Goal: Book appointment/travel/reservation: Book appointment/travel/reservation

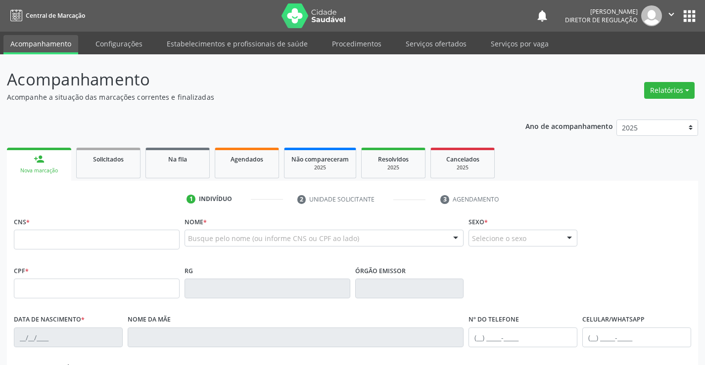
click at [132, 239] on input "text" at bounding box center [97, 240] width 166 height 20
click at [33, 240] on input "700 5" at bounding box center [97, 240] width 166 height 20
type input "700 7059 6789 5475"
type input "0578299843"
type input "[DATE]"
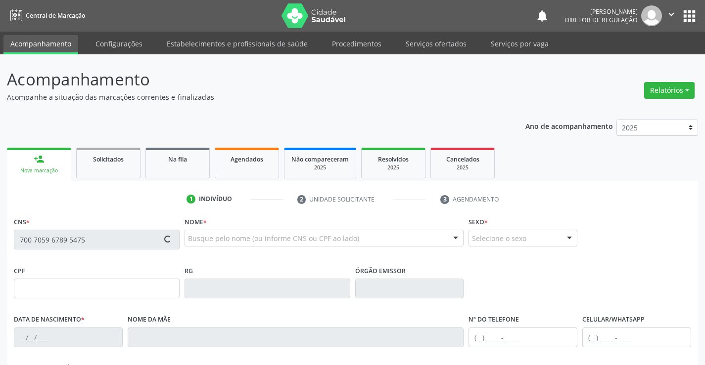
type input "[PHONE_NUMBER]"
type input "619.273.175-68"
type input "SN"
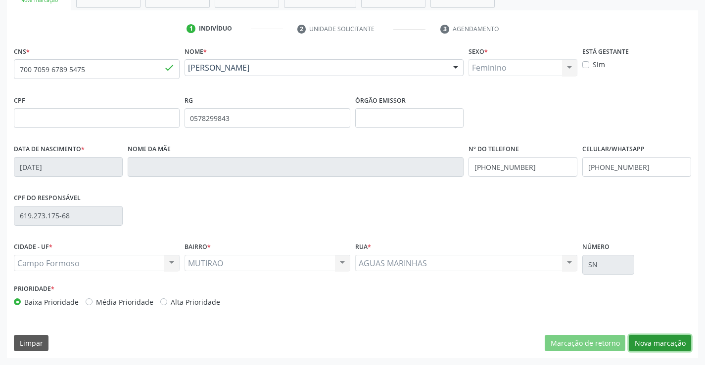
click at [666, 341] on button "Nova marcação" at bounding box center [660, 343] width 62 height 17
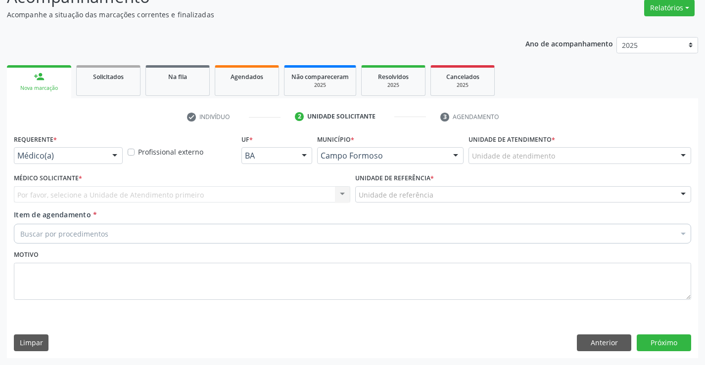
scroll to position [83, 0]
click at [110, 152] on div at bounding box center [114, 156] width 15 height 17
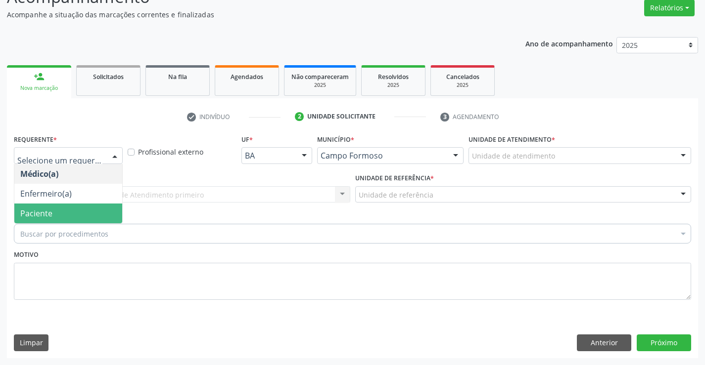
drag, startPoint x: 104, startPoint y: 211, endPoint x: 180, endPoint y: 204, distance: 76.0
click at [105, 211] on span "Paciente" at bounding box center [68, 214] width 108 height 20
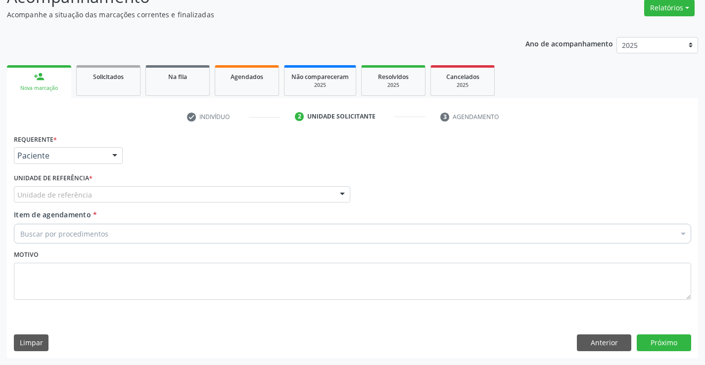
click at [183, 199] on div "Unidade de referência" at bounding box center [182, 194] width 336 height 17
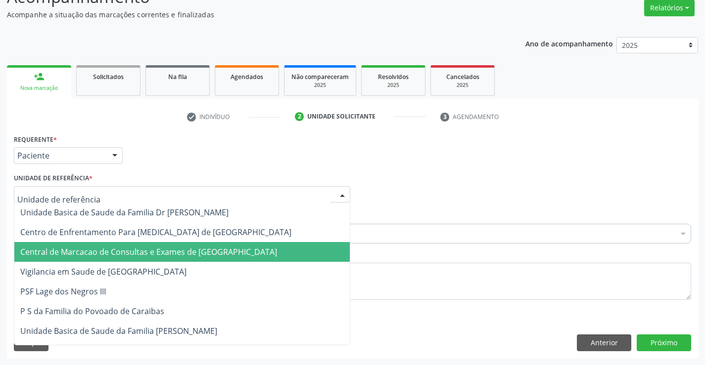
click at [200, 260] on span "Central de Marcacao de Consultas e Exames de [GEOGRAPHIC_DATA]" at bounding box center [181, 252] width 335 height 20
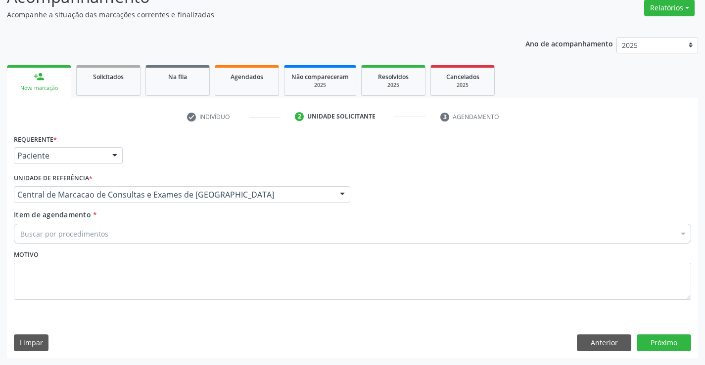
click at [251, 238] on div "Buscar por procedimentos" at bounding box center [352, 234] width 677 height 20
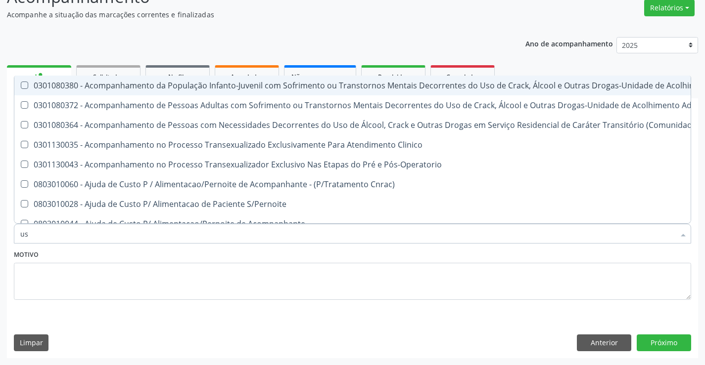
type input "usg"
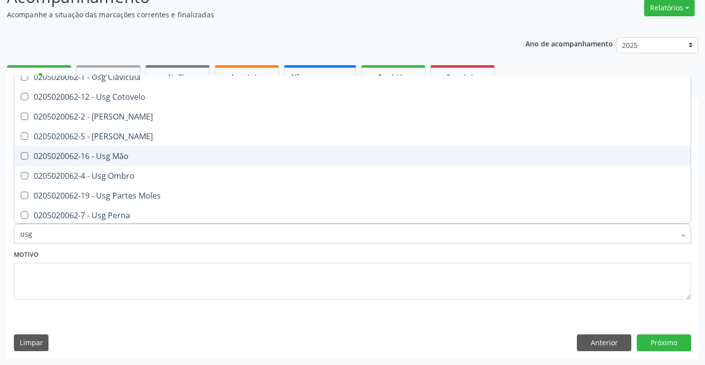
scroll to position [99, 0]
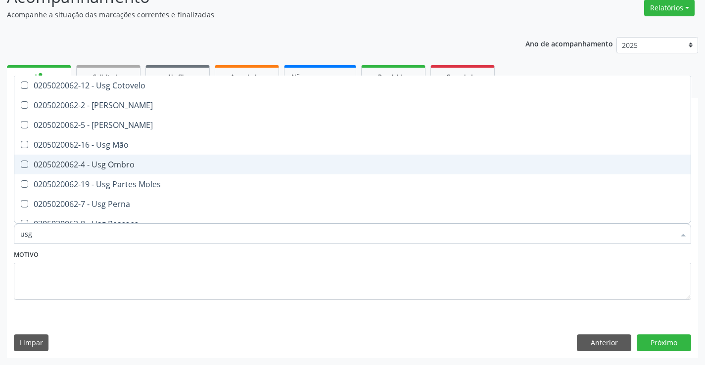
click at [218, 174] on span "0205020062-4 - Usg Ombro" at bounding box center [352, 165] width 676 height 20
checkbox Ombro "true"
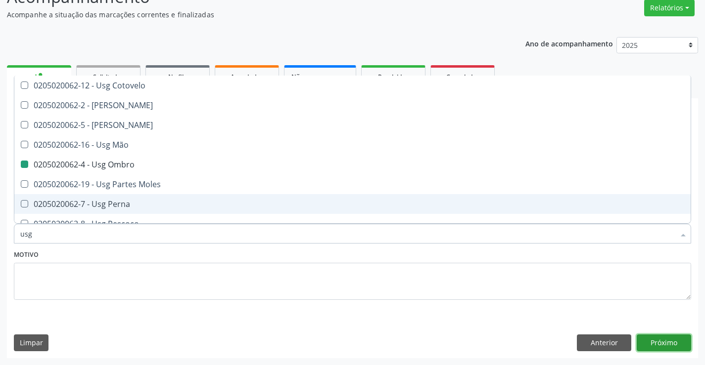
click at [658, 335] on button "Próximo" at bounding box center [664, 343] width 54 height 17
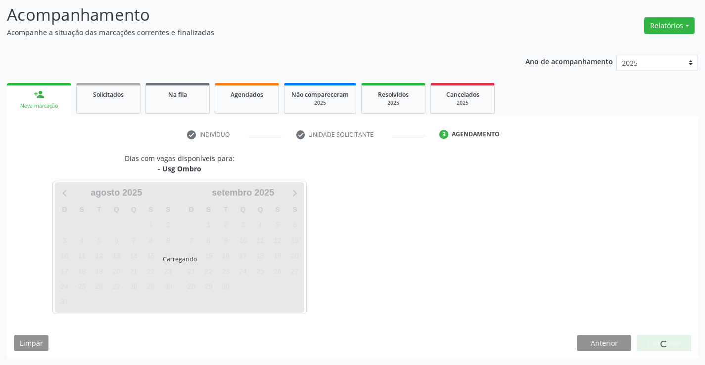
scroll to position [0, 0]
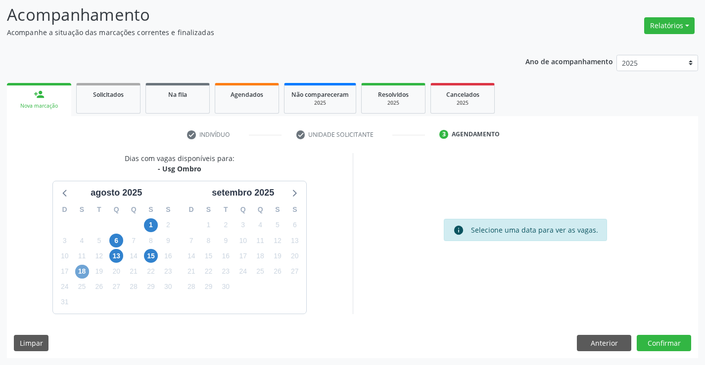
click at [83, 276] on span "18" at bounding box center [82, 272] width 14 height 14
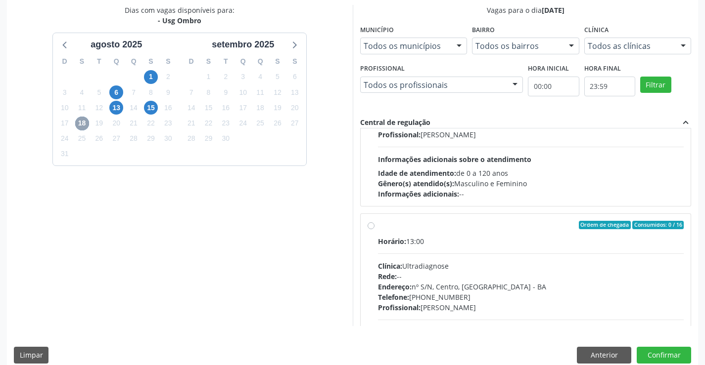
scroll to position [99, 0]
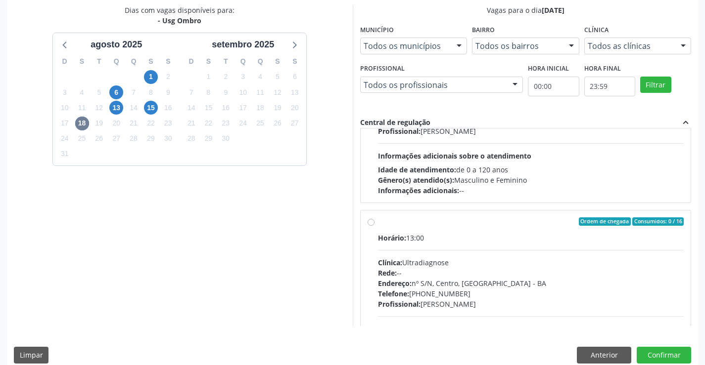
click at [446, 250] on div "Horário: 13:00 Clínica: Ultradiagnose Rede: -- Endereço: nº S/N, Centro, [GEOGR…" at bounding box center [531, 301] width 306 height 136
click at [374, 227] on input "Ordem de chegada Consumidos: 0 / 16 Horário: 13:00 Clínica: Ultradiagnose Rede:…" at bounding box center [370, 222] width 7 height 9
radio input "true"
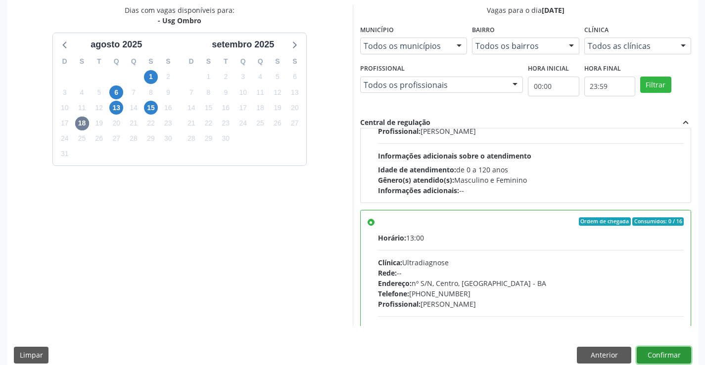
click at [647, 353] on button "Confirmar" at bounding box center [664, 355] width 54 height 17
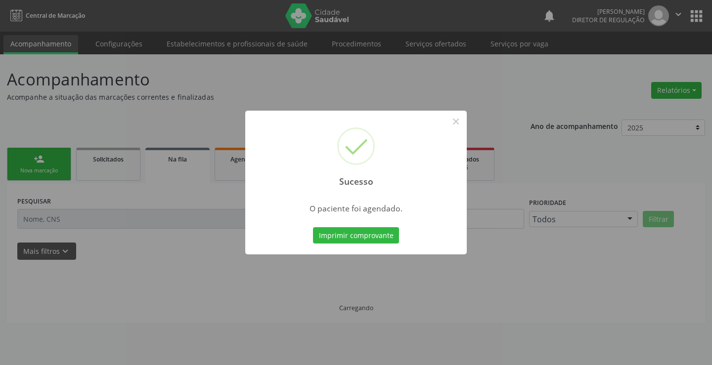
click at [313, 228] on button "Imprimir comprovante" at bounding box center [356, 236] width 86 height 17
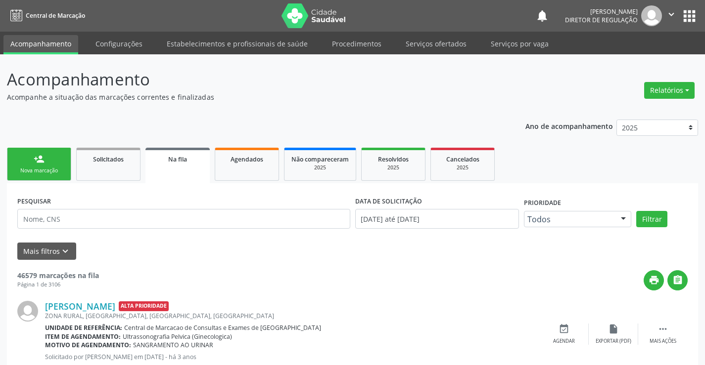
click at [67, 164] on link "person_add Nova marcação" at bounding box center [39, 164] width 64 height 33
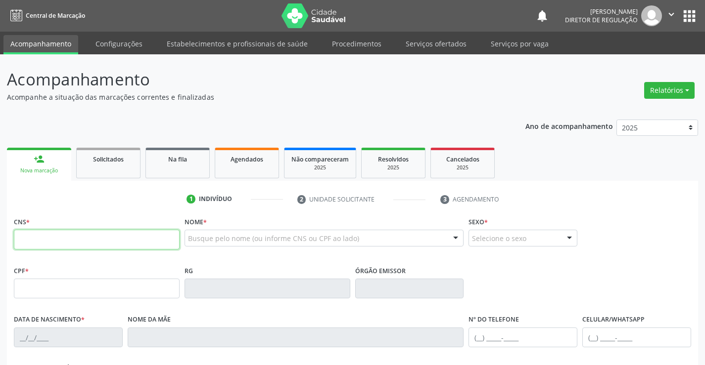
click at [55, 248] on input "text" at bounding box center [97, 240] width 166 height 20
type input "707 1008 3647 2420"
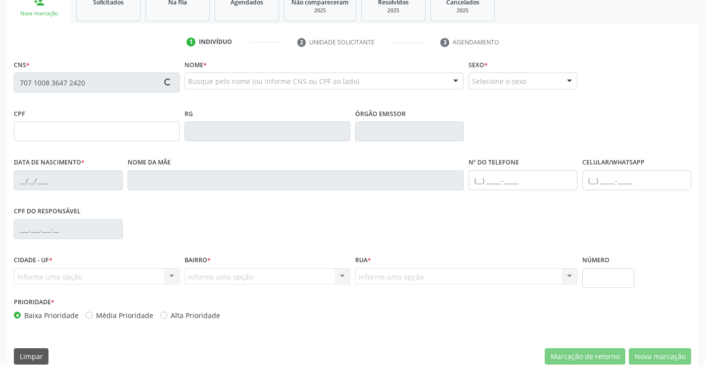
scroll to position [171, 0]
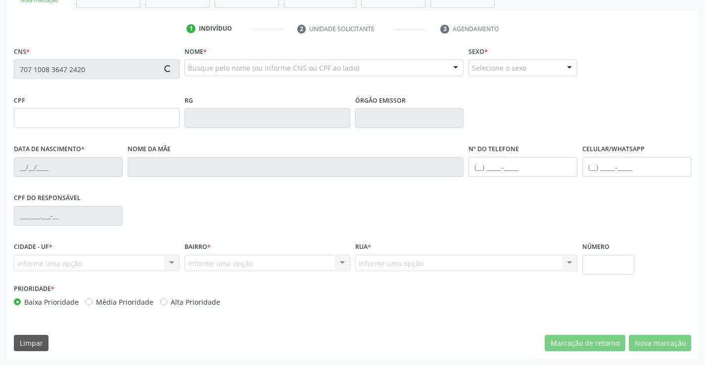
type input "009.872.595-55"
type input "0778104737"
type input "[DATE]"
type input "[PHONE_NUMBER]"
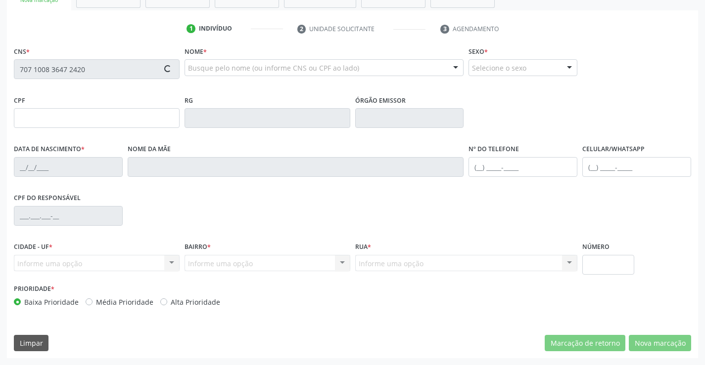
type input "009.872.595-55"
type input "S/N"
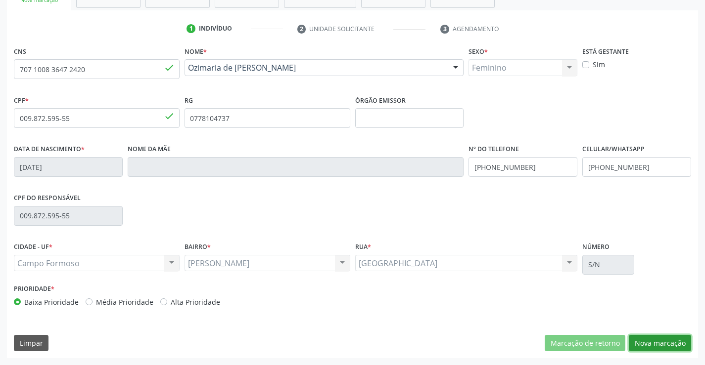
click at [655, 339] on button "Nova marcação" at bounding box center [660, 343] width 62 height 17
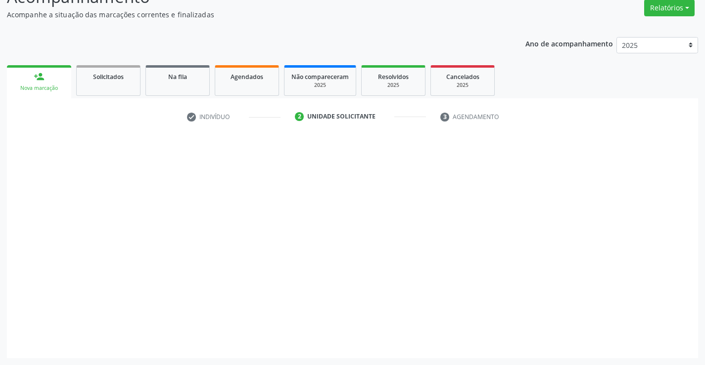
scroll to position [83, 0]
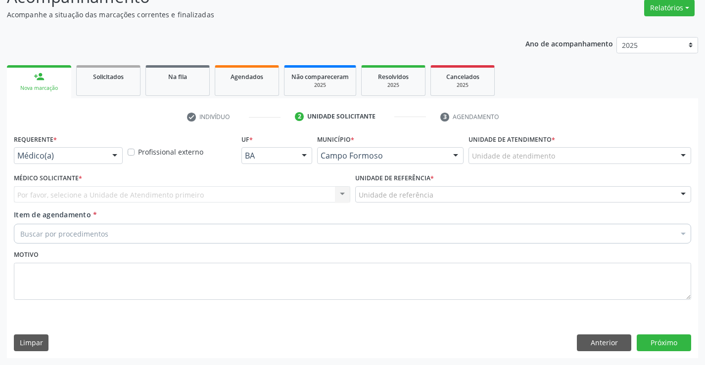
click at [112, 155] on div at bounding box center [114, 156] width 15 height 17
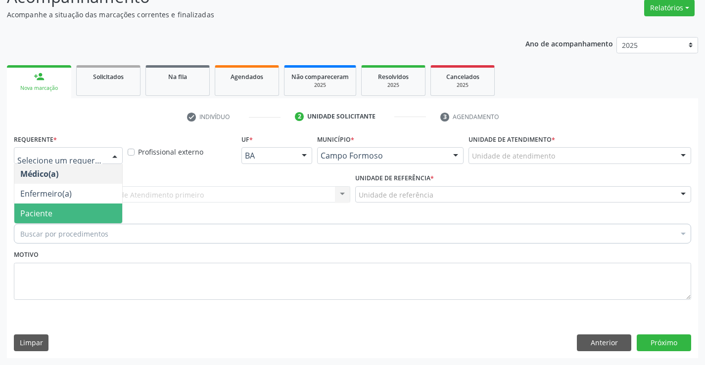
click at [78, 221] on span "Paciente" at bounding box center [68, 214] width 108 height 20
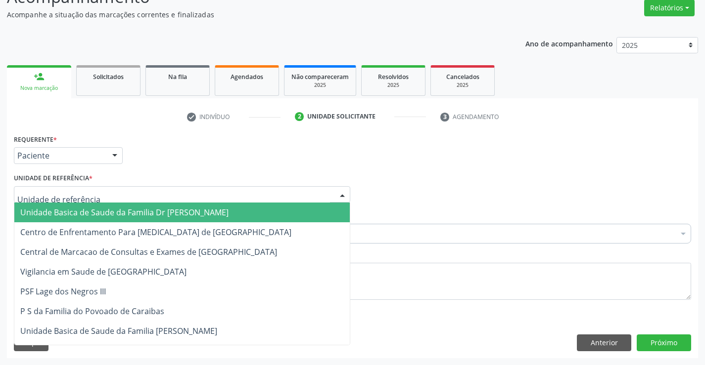
click at [156, 201] on div at bounding box center [182, 194] width 336 height 17
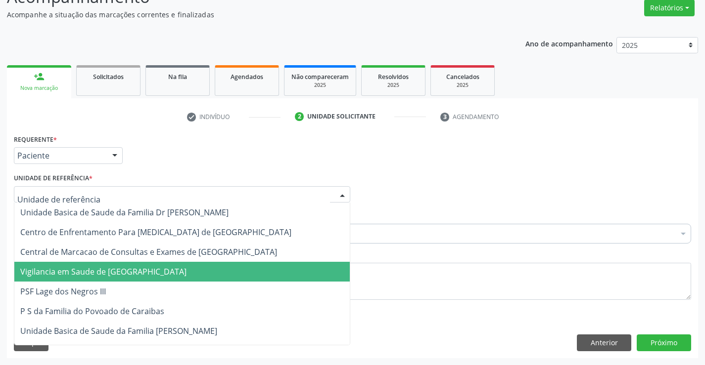
click at [167, 267] on span "Vigilancia em Saude de [GEOGRAPHIC_DATA]" at bounding box center [103, 272] width 166 height 11
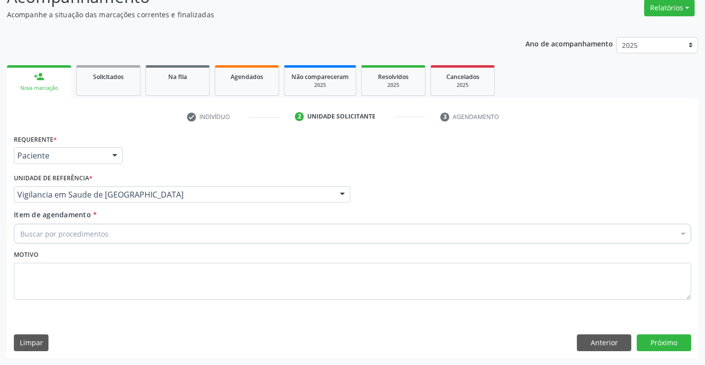
drag, startPoint x: 167, startPoint y: 267, endPoint x: 193, endPoint y: 219, distance: 54.7
click at [193, 245] on div "Requerente * Paciente Médico(a) Enfermeiro(a) Paciente Nenhum resultado encontr…" at bounding box center [352, 223] width 677 height 182
click at [187, 201] on div "Vigilancia em Saude de [GEOGRAPHIC_DATA]" at bounding box center [182, 194] width 336 height 17
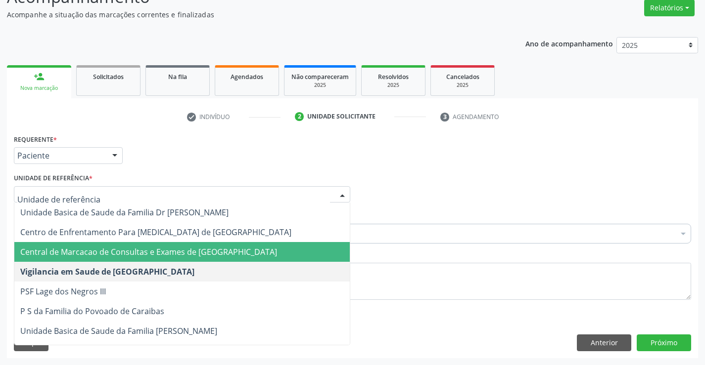
click at [187, 243] on span "Central de Marcacao de Consultas e Exames de [GEOGRAPHIC_DATA]" at bounding box center [181, 252] width 335 height 20
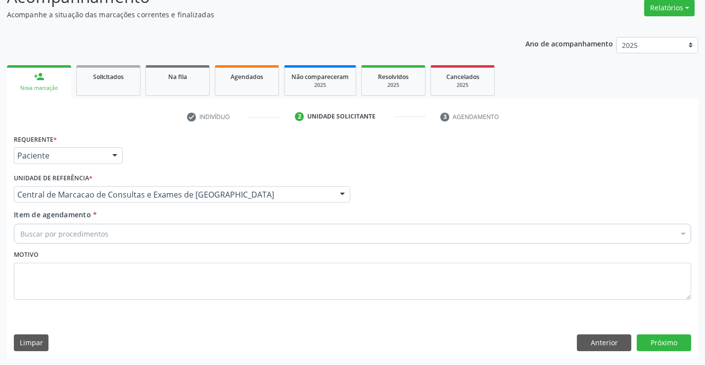
click at [200, 229] on div "Buscar por procedimentos" at bounding box center [352, 234] width 677 height 20
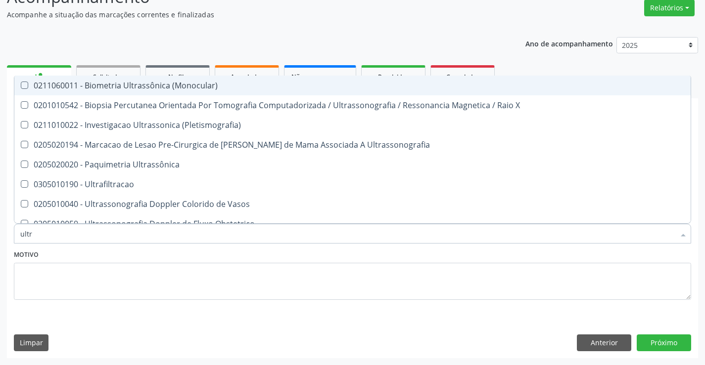
type input "ultra"
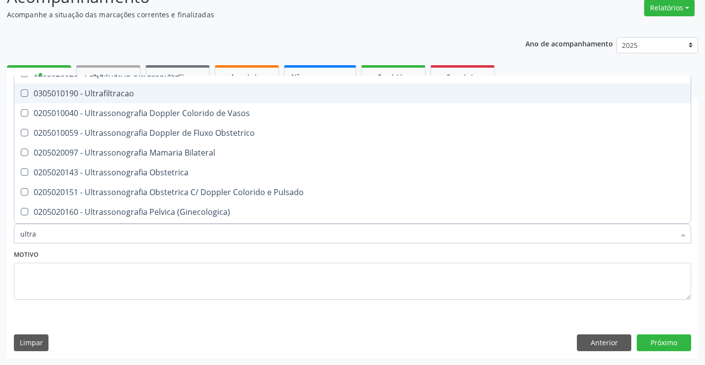
scroll to position [148, 0]
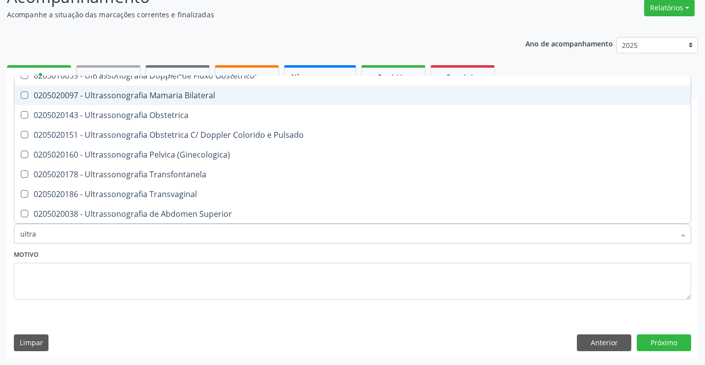
click at [210, 91] on div "0205020097 - Ultrassonografia Mamaria Bilateral" at bounding box center [352, 95] width 664 height 8
checkbox Bilateral "true"
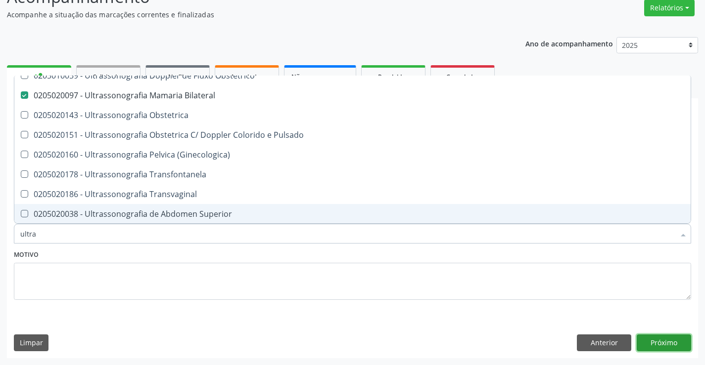
click at [659, 344] on button "Próximo" at bounding box center [664, 343] width 54 height 17
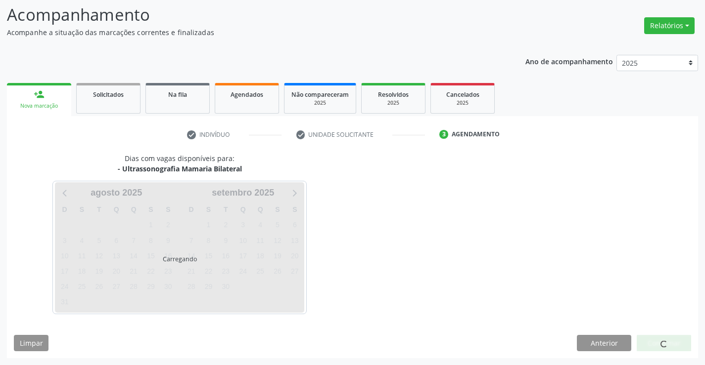
scroll to position [0, 0]
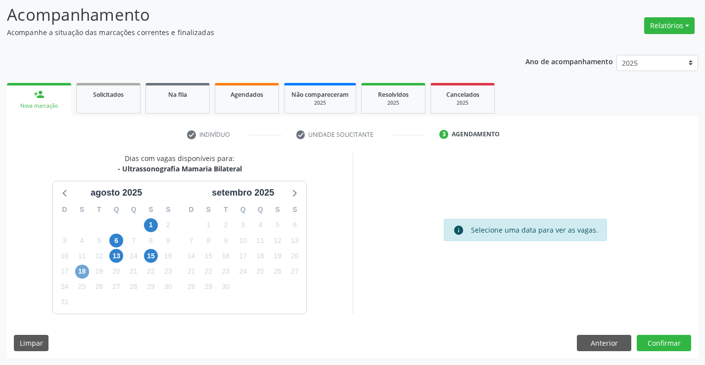
click at [87, 271] on span "18" at bounding box center [82, 272] width 14 height 14
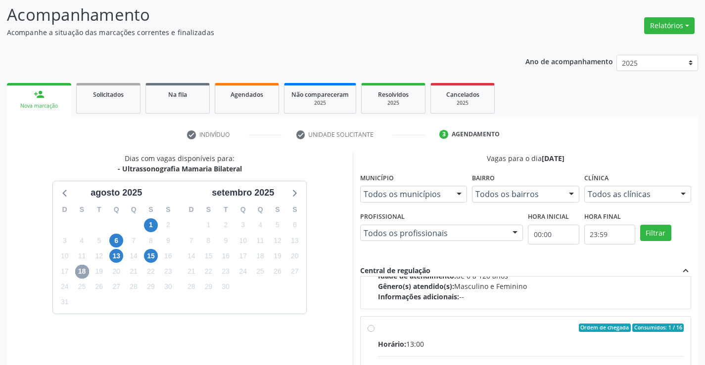
scroll to position [156, 0]
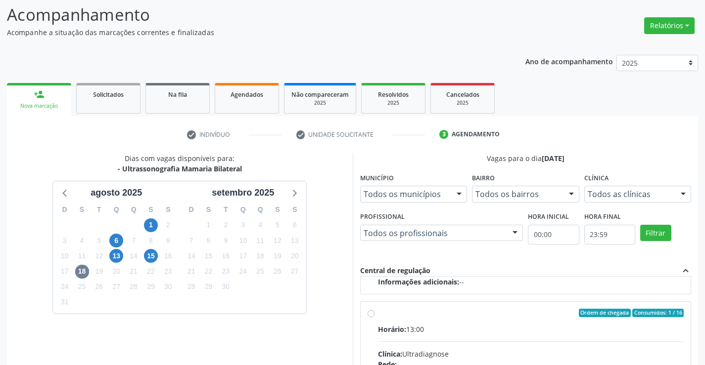
click at [477, 342] on hr at bounding box center [531, 342] width 306 height 0
click at [374, 318] on input "Ordem de chegada Consumidos: 1 / 16 Horário: 13:00 Clínica: Ultradiagnose Rede:…" at bounding box center [370, 313] width 7 height 9
radio input "true"
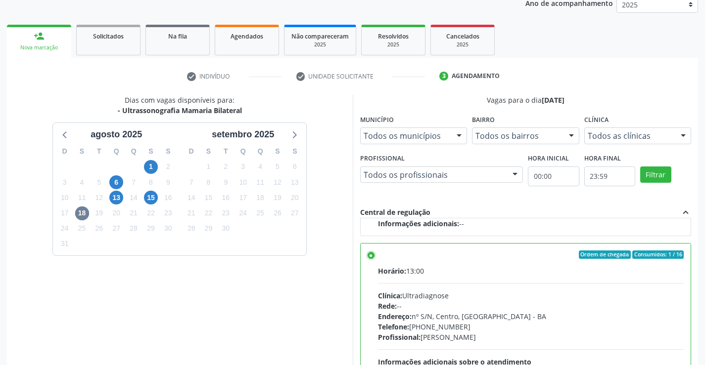
scroll to position [226, 0]
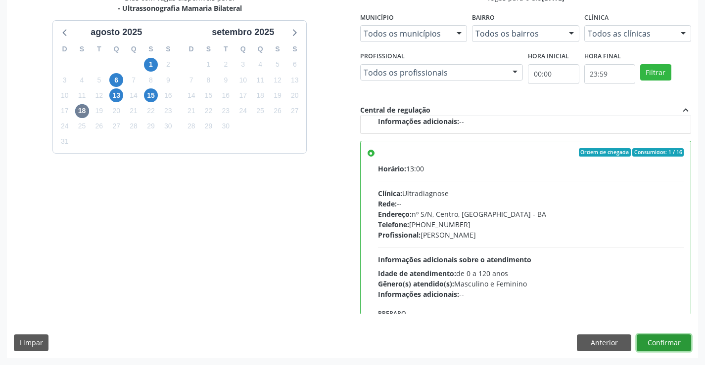
click at [658, 340] on button "Confirmar" at bounding box center [664, 343] width 54 height 17
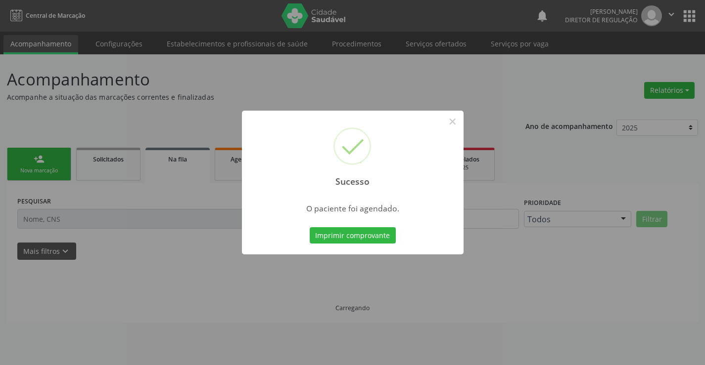
scroll to position [0, 0]
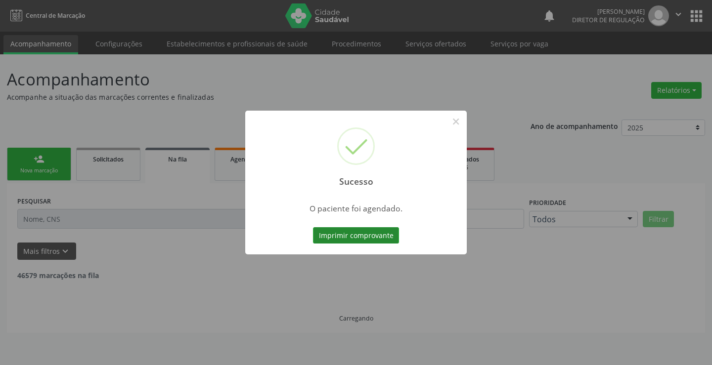
click at [356, 240] on button "Imprimir comprovante" at bounding box center [356, 236] width 86 height 17
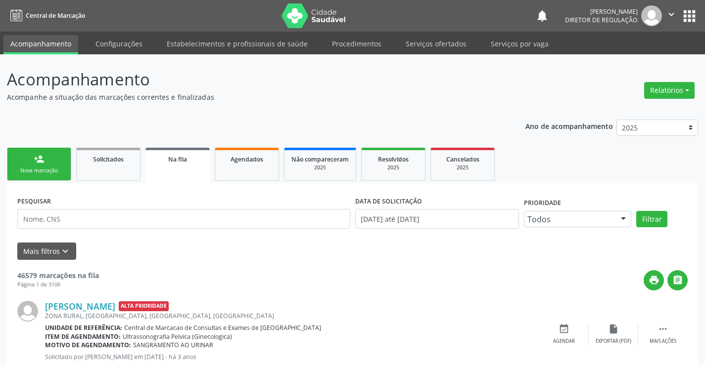
click at [63, 163] on link "person_add Nova marcação" at bounding box center [39, 164] width 64 height 33
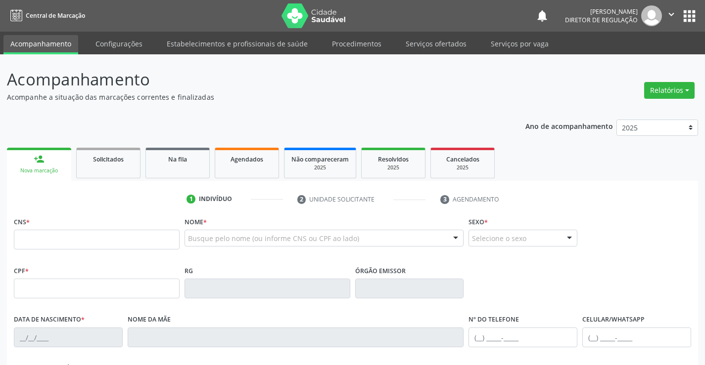
click at [44, 229] on div "CNS *" at bounding box center [97, 232] width 166 height 35
click at [46, 247] on input "text" at bounding box center [97, 240] width 166 height 20
type input "704 5053 0056 7410"
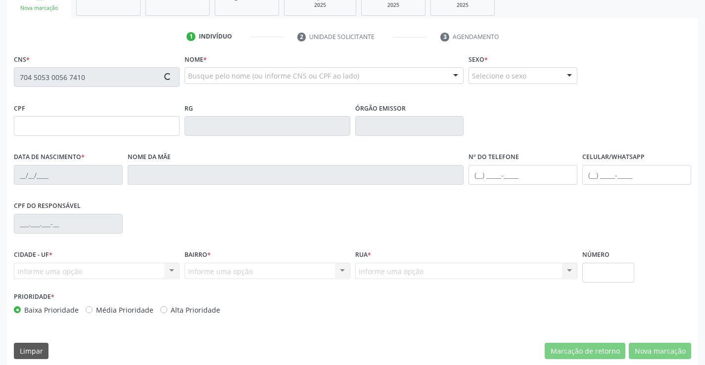
scroll to position [171, 0]
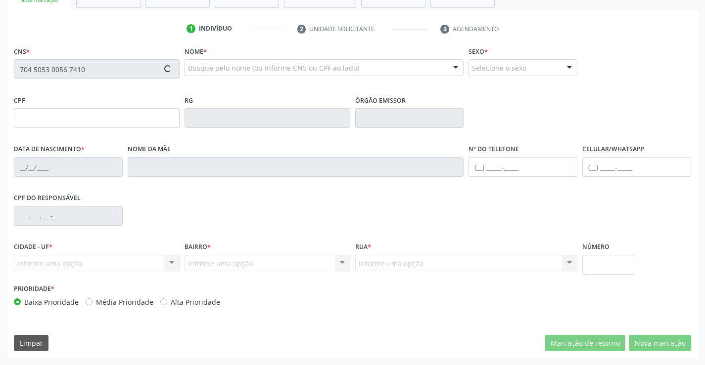
type input "1265141860"
type input "[DATE]"
type input "[PHONE_NUMBER]"
type input "015.195.005-99"
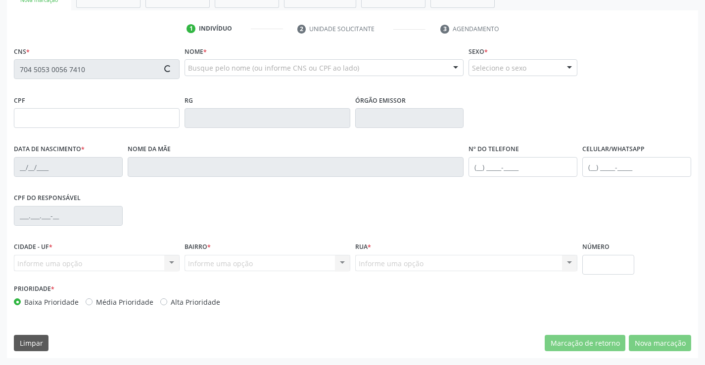
type input "S/N"
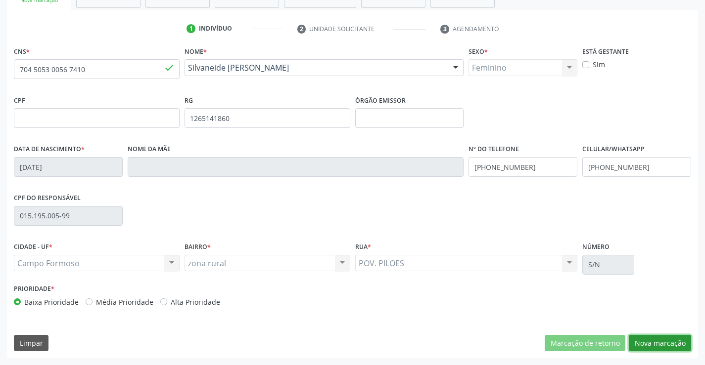
click at [676, 342] on button "Nova marcação" at bounding box center [660, 343] width 62 height 17
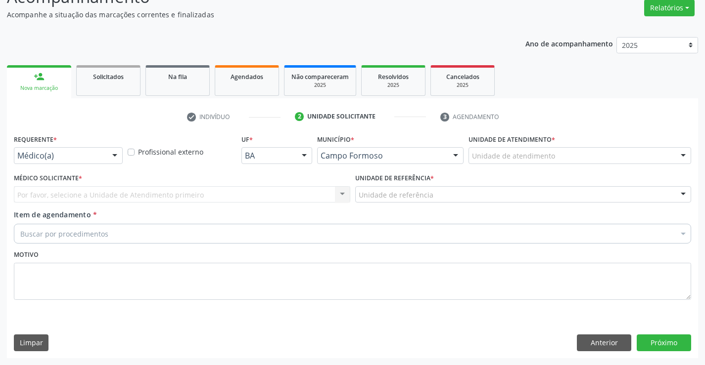
click at [113, 158] on div at bounding box center [114, 156] width 15 height 17
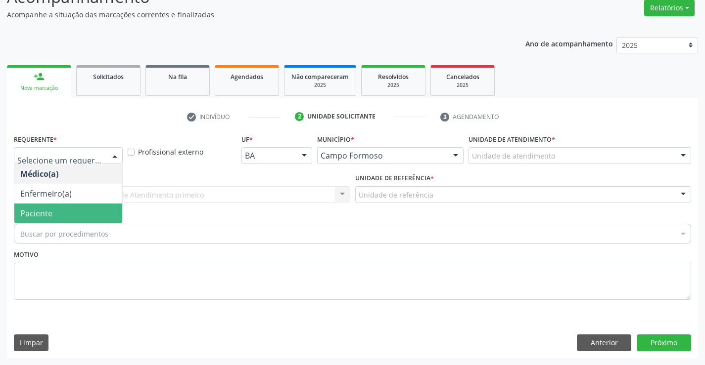
click at [79, 207] on span "Paciente" at bounding box center [68, 214] width 108 height 20
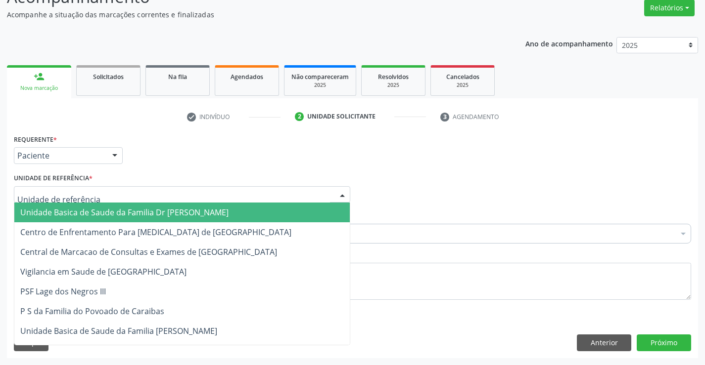
click at [233, 192] on div at bounding box center [182, 194] width 336 height 17
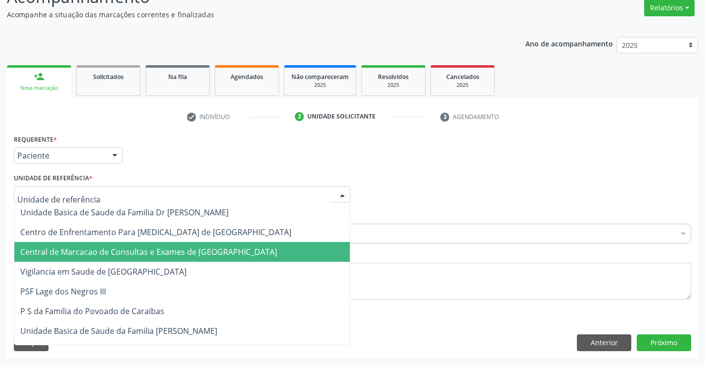
click at [220, 250] on span "Central de Marcacao de Consultas e Exames de [GEOGRAPHIC_DATA]" at bounding box center [148, 252] width 257 height 11
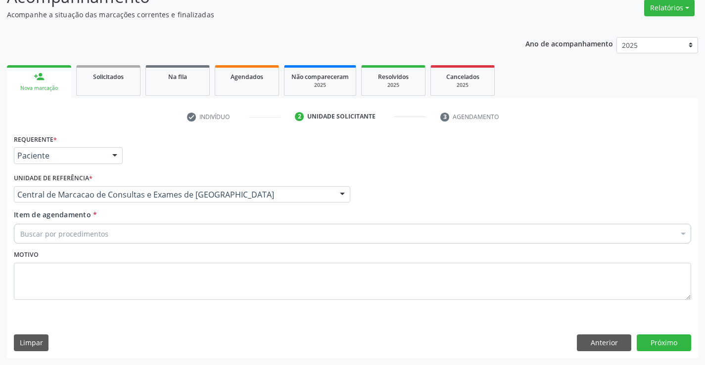
click at [279, 236] on div "Buscar por procedimentos" at bounding box center [352, 234] width 677 height 20
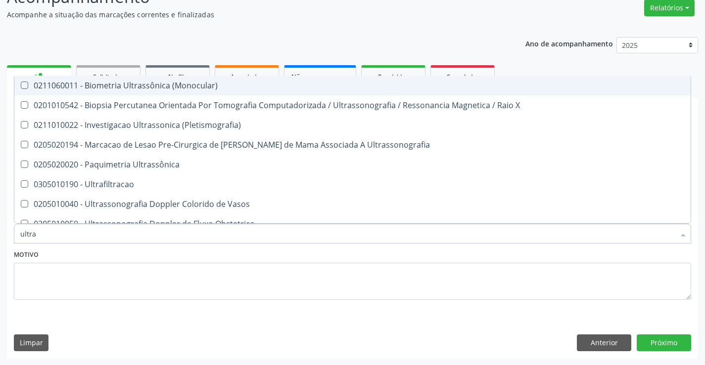
type input "ultras"
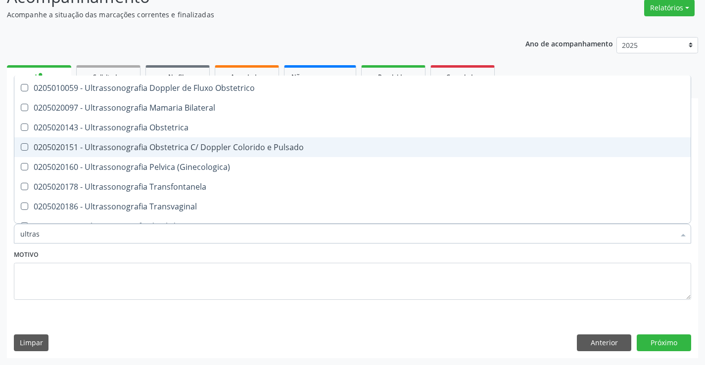
scroll to position [99, 0]
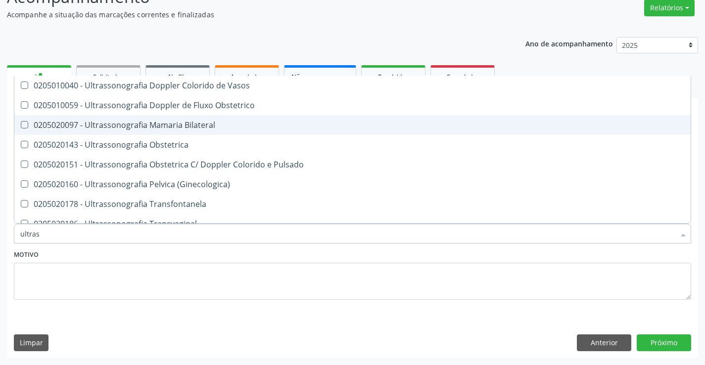
click at [246, 126] on div "0205020097 - Ultrassonografia Mamaria Bilateral" at bounding box center [352, 125] width 664 height 8
checkbox Bilateral "true"
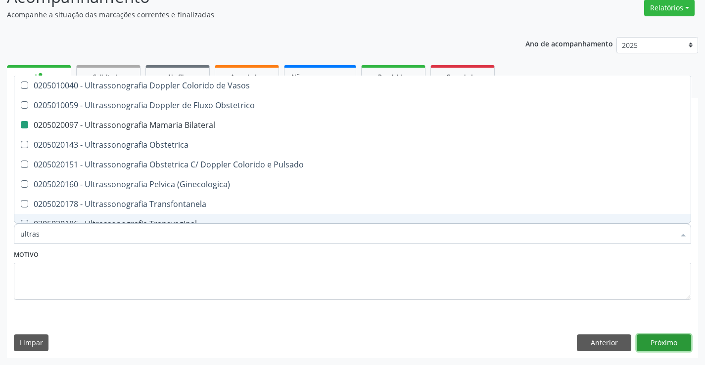
click at [647, 344] on button "Próximo" at bounding box center [664, 343] width 54 height 17
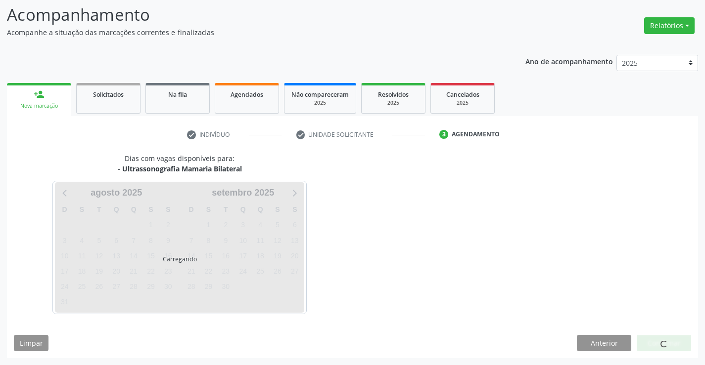
scroll to position [0, 0]
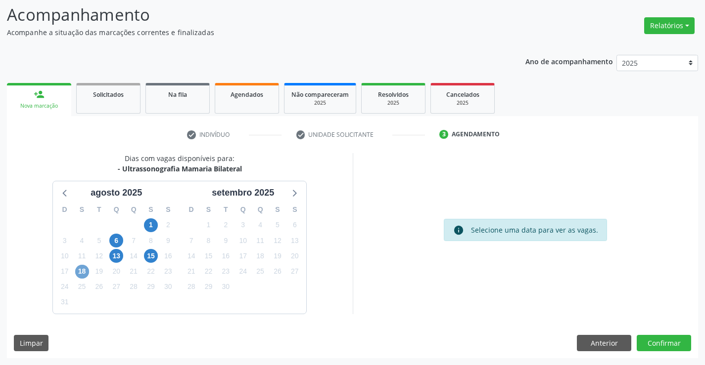
click at [85, 272] on span "18" at bounding box center [82, 272] width 14 height 14
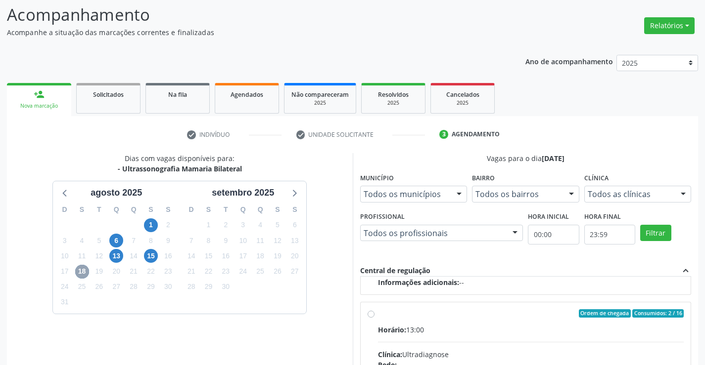
scroll to position [156, 0]
click at [522, 328] on div "Horário: 13:00" at bounding box center [531, 329] width 306 height 10
click at [374, 318] on input "Ordem de chegada Consumidos: 2 / 16 Horário: 13:00 Clínica: Ultradiagnose Rede:…" at bounding box center [370, 313] width 7 height 9
radio input "true"
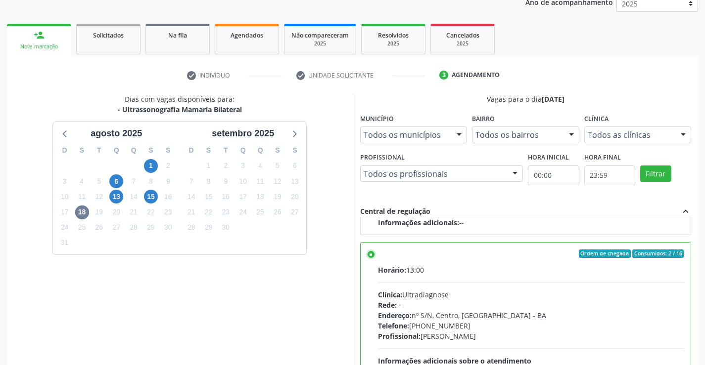
scroll to position [226, 0]
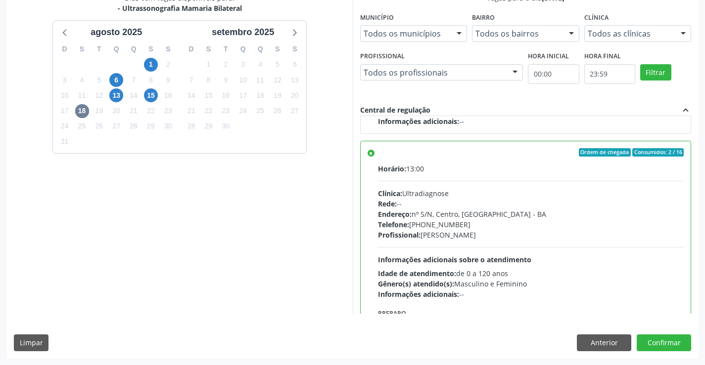
click at [664, 360] on div "Acompanhamento Acompanhe a situação das marcações correntes e finalizadas Relat…" at bounding box center [352, 97] width 705 height 537
click at [666, 341] on button "Confirmar" at bounding box center [664, 343] width 54 height 17
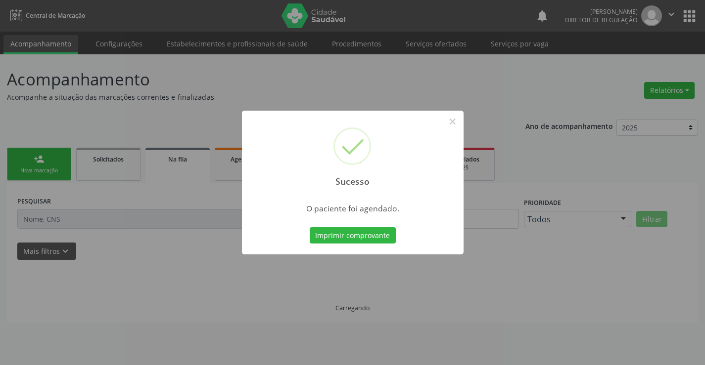
scroll to position [0, 0]
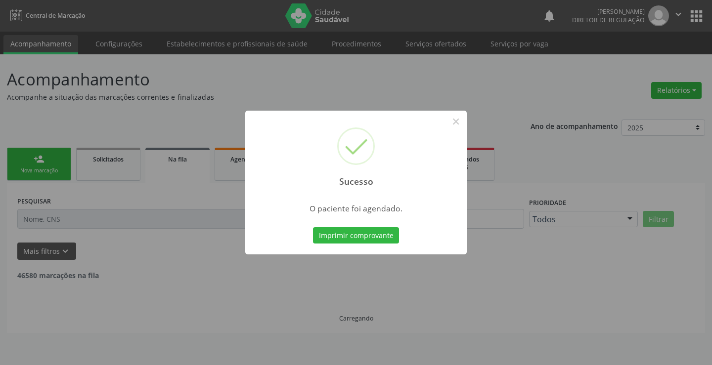
click at [313, 228] on button "Imprimir comprovante" at bounding box center [356, 236] width 86 height 17
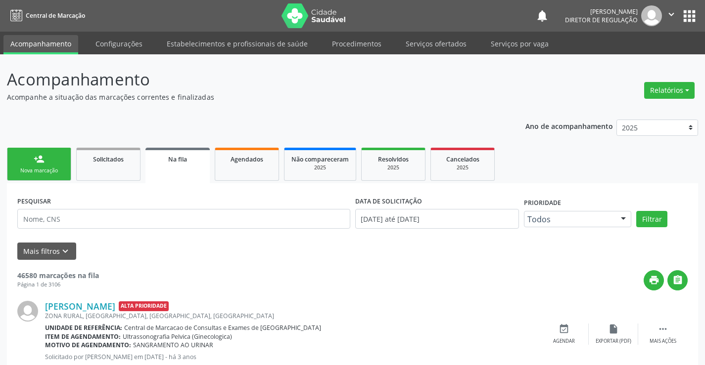
click at [37, 167] on div "Nova marcação" at bounding box center [38, 170] width 49 height 7
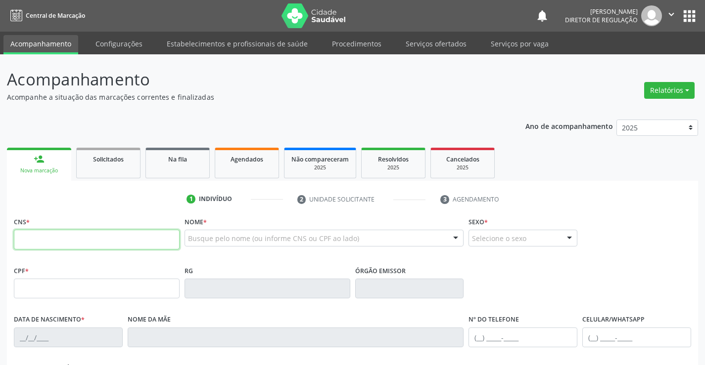
click at [71, 245] on input "text" at bounding box center [97, 240] width 166 height 20
type input "705 8084 5688 8530"
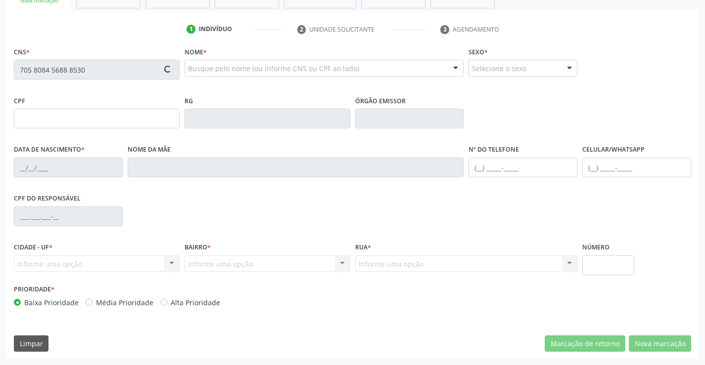
scroll to position [171, 0]
type input "1451269005"
type input "[DATE]"
type input "[PHONE_NUMBER]"
type input "042.997.565-17"
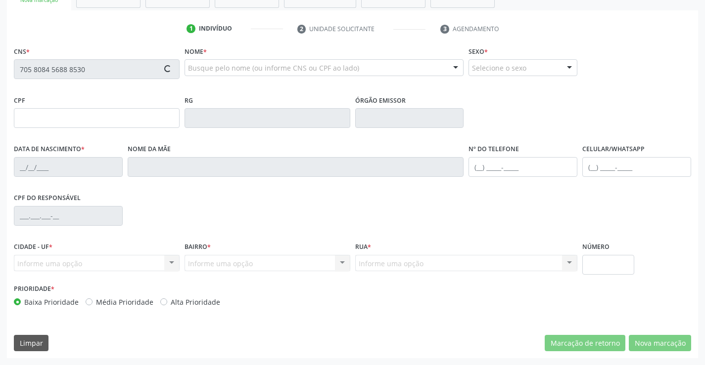
type input "S/N"
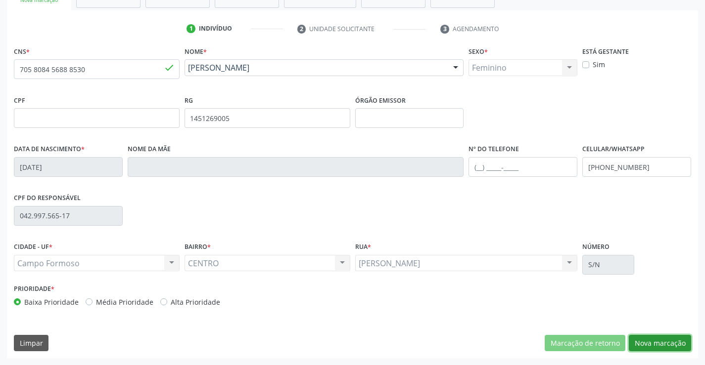
click at [669, 336] on button "Nova marcação" at bounding box center [660, 343] width 62 height 17
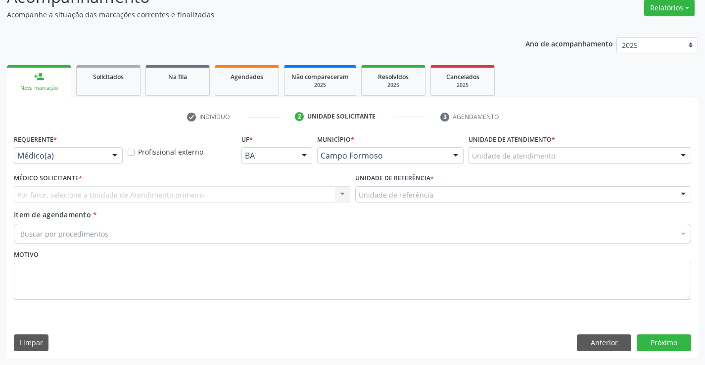
scroll to position [83, 0]
drag, startPoint x: 103, startPoint y: 162, endPoint x: 98, endPoint y: 181, distance: 19.8
click at [102, 163] on div "Médico(a)" at bounding box center [68, 155] width 109 height 17
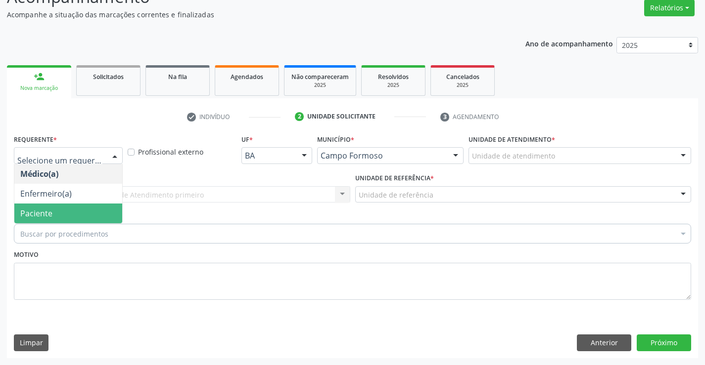
drag, startPoint x: 87, startPoint y: 207, endPoint x: 161, endPoint y: 194, distance: 75.8
click at [89, 206] on span "Paciente" at bounding box center [68, 214] width 108 height 20
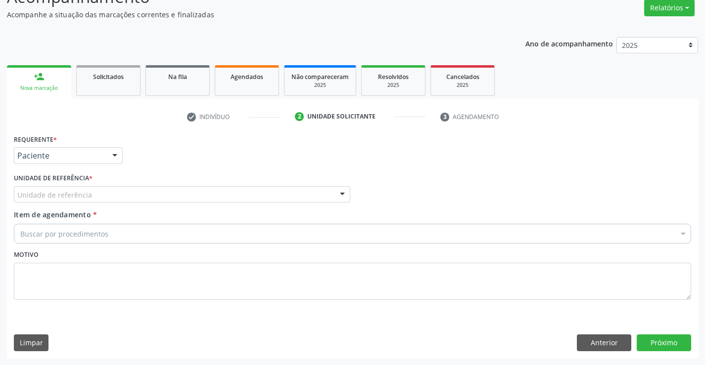
drag, startPoint x: 161, startPoint y: 194, endPoint x: 164, endPoint y: 203, distance: 9.2
click at [162, 194] on div "Unidade de referência" at bounding box center [182, 194] width 336 height 17
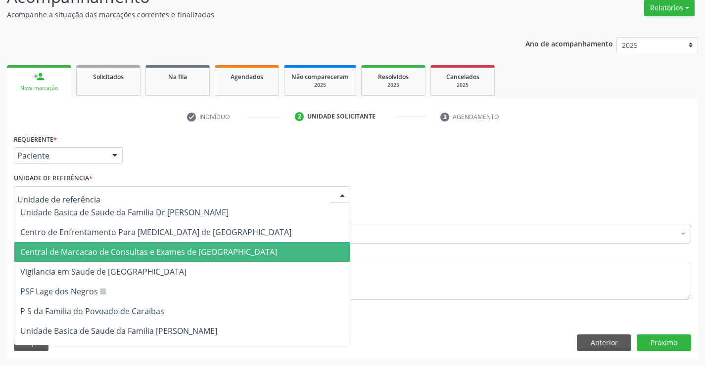
click at [171, 249] on span "Central de Marcacao de Consultas e Exames de [GEOGRAPHIC_DATA]" at bounding box center [148, 252] width 257 height 11
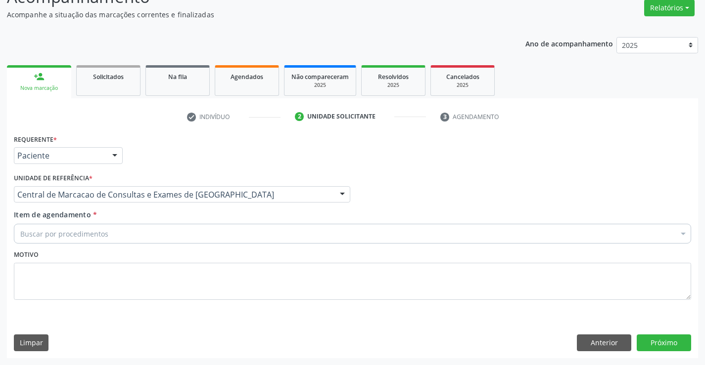
click at [212, 235] on div "Buscar por procedimentos" at bounding box center [352, 234] width 677 height 20
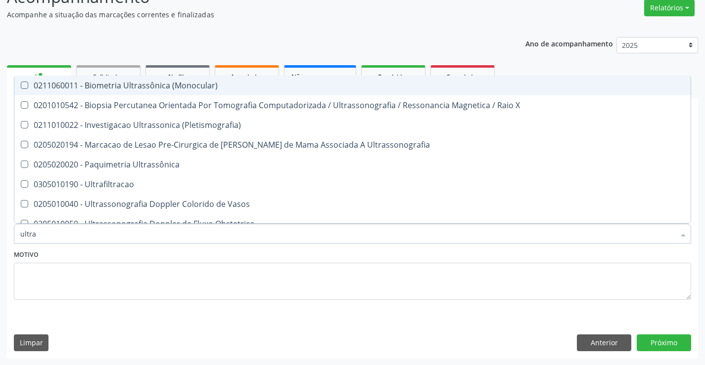
type input "ultras"
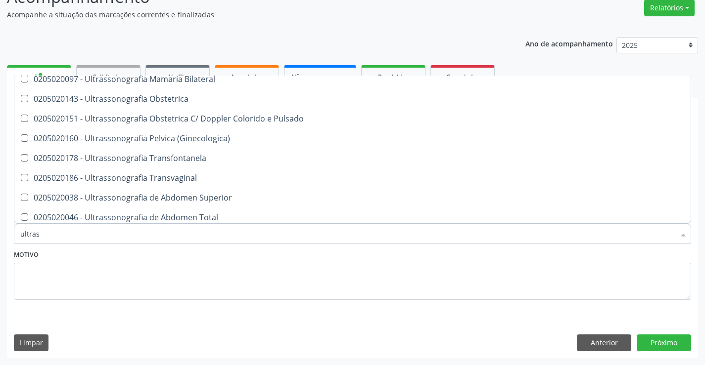
scroll to position [148, 0]
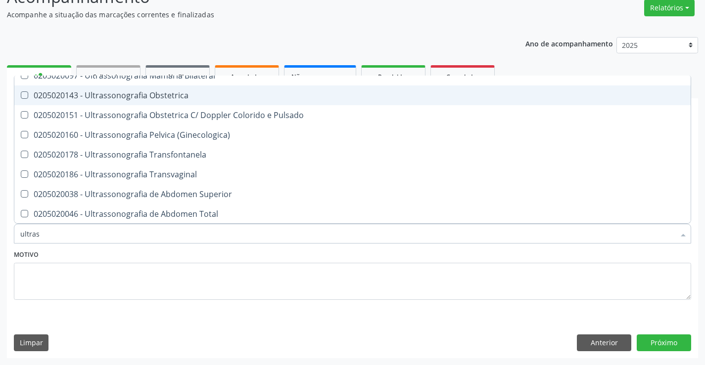
click at [215, 99] on span "0205020143 - Ultrassonografia Obstetrica" at bounding box center [352, 96] width 676 height 20
click at [221, 93] on div "0205020143 - Ultrassonografia Obstetrica" at bounding box center [352, 95] width 664 height 8
checkbox Obstetrica "false"
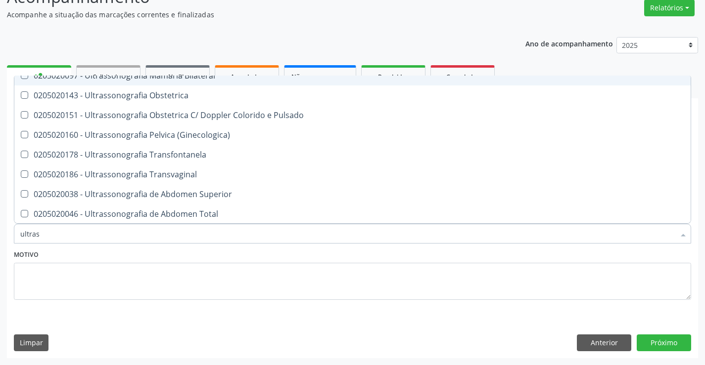
click at [221, 82] on span "0205020097 - Ultrassonografia Mamaria Bilateral" at bounding box center [352, 76] width 676 height 20
checkbox Bilateral "true"
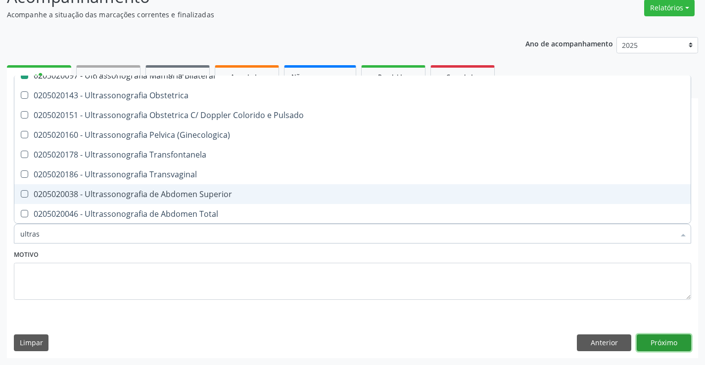
click at [677, 344] on button "Próximo" at bounding box center [664, 343] width 54 height 17
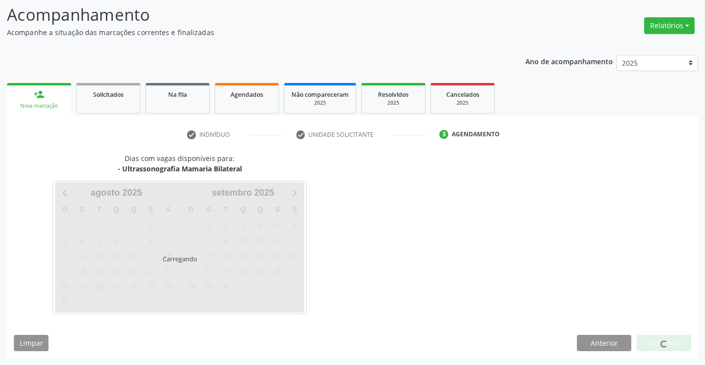
scroll to position [65, 0]
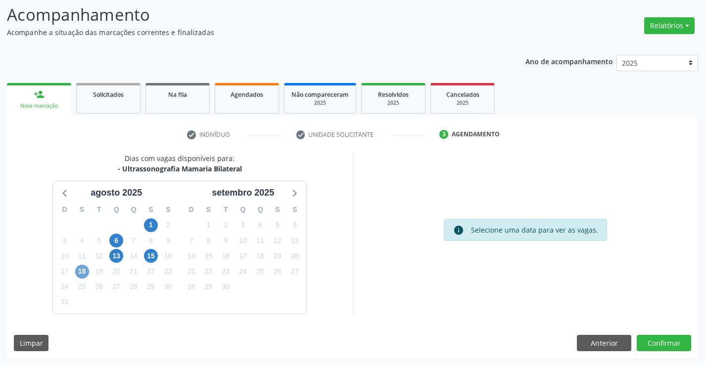
click at [82, 275] on span "18" at bounding box center [82, 272] width 14 height 14
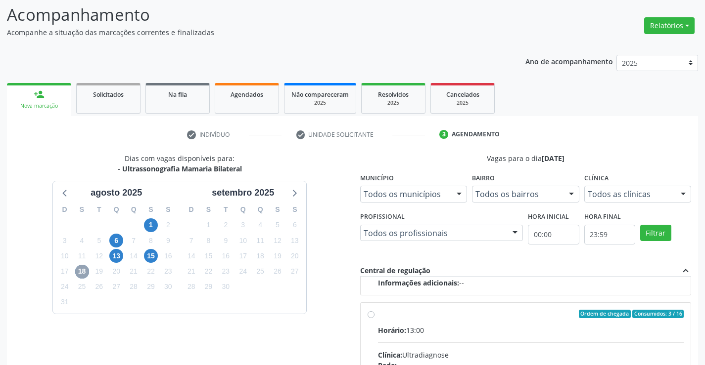
scroll to position [156, 0]
drag, startPoint x: 465, startPoint y: 318, endPoint x: 660, endPoint y: 304, distance: 195.8
click at [466, 317] on div "Ordem de chegada Consumidos: 3 / 16" at bounding box center [531, 313] width 306 height 9
click at [374, 317] on input "Ordem de chegada Consumidos: 3 / 16 Horário: 13:00 Clínica: Ultradiagnose Rede:…" at bounding box center [370, 313] width 7 height 9
radio input "true"
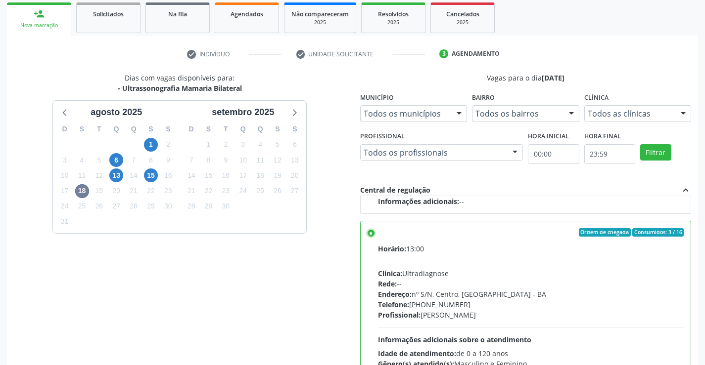
scroll to position [226, 0]
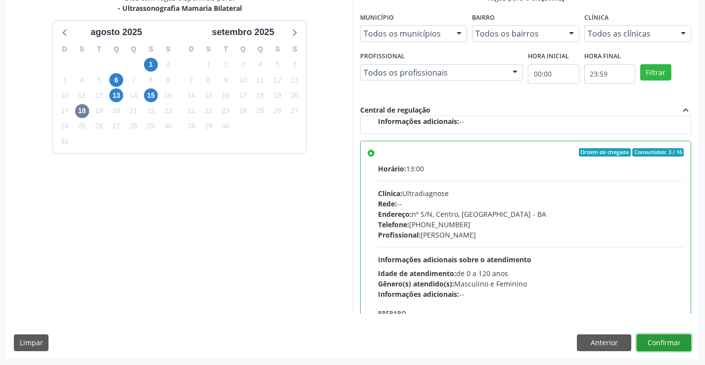
click at [676, 338] on button "Confirmar" at bounding box center [664, 343] width 54 height 17
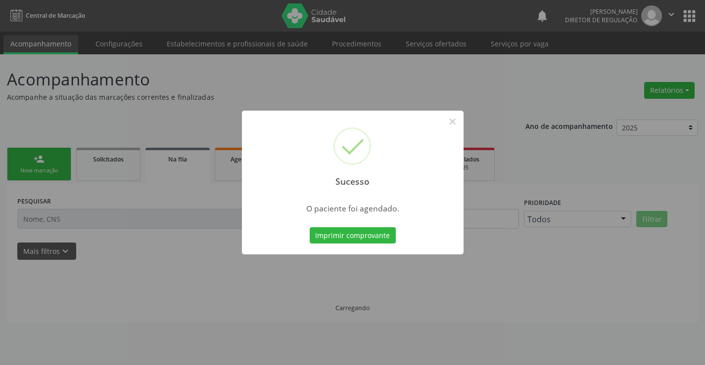
scroll to position [0, 0]
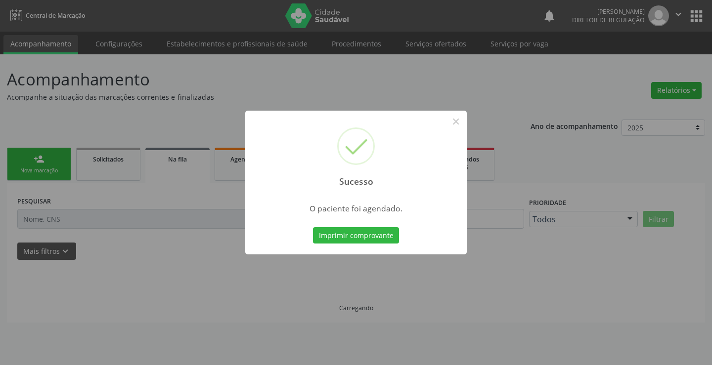
click at [313, 228] on button "Imprimir comprovante" at bounding box center [356, 236] width 86 height 17
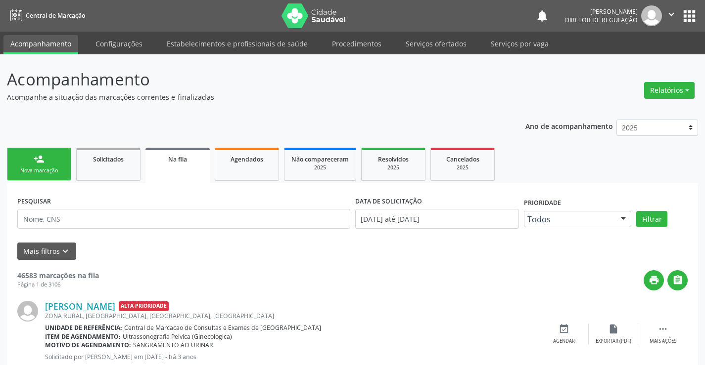
click at [669, 16] on icon "" at bounding box center [671, 14] width 11 height 11
click at [627, 61] on link "Sair" at bounding box center [646, 60] width 68 height 14
